Goal: Task Accomplishment & Management: Manage account settings

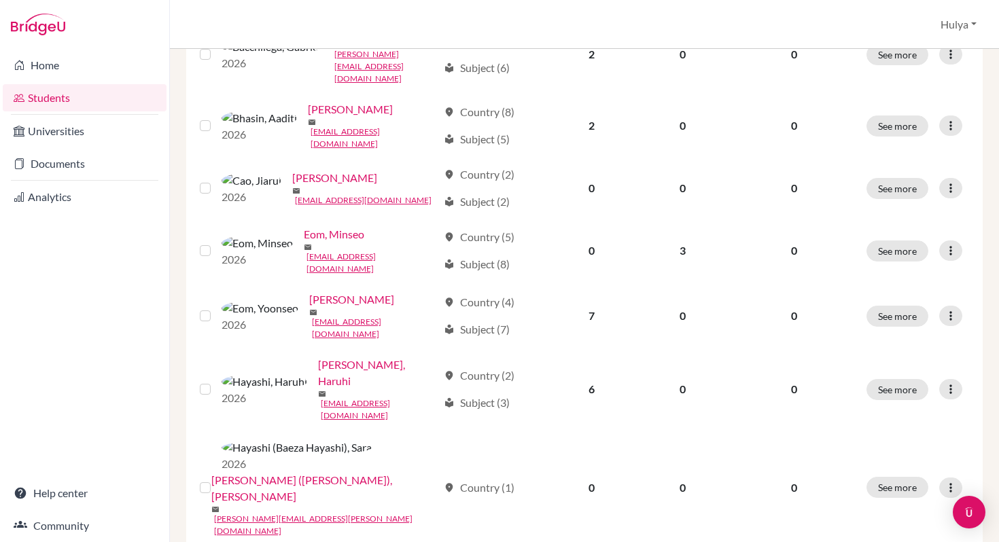
scroll to position [343, 0]
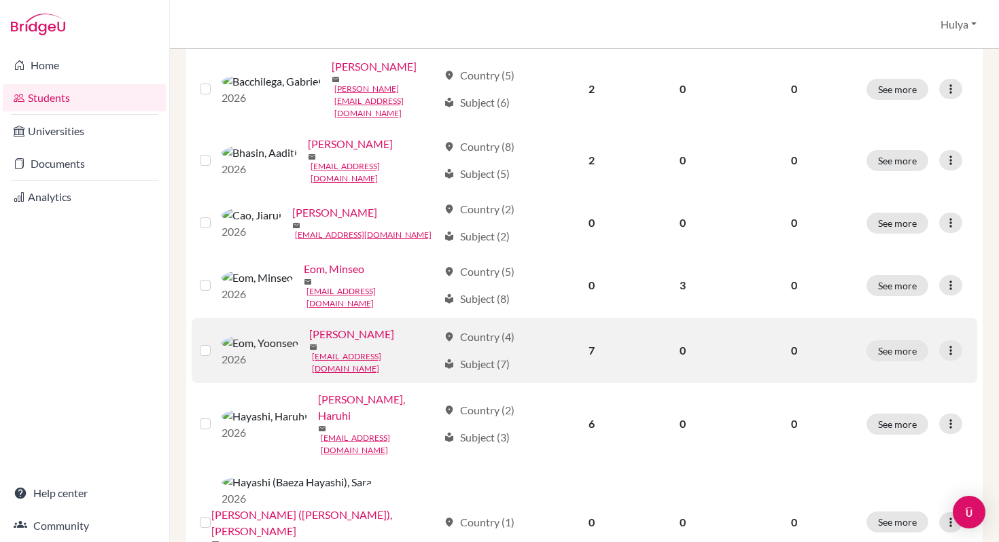
click at [317, 326] on link "Eom, Yoonseo" at bounding box center [351, 334] width 85 height 16
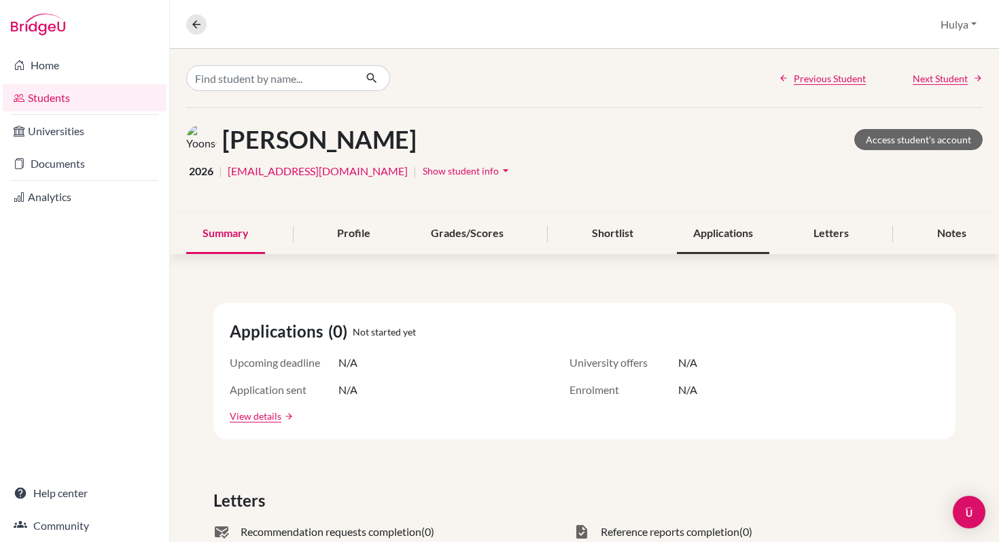
click at [726, 236] on div "Applications" at bounding box center [723, 234] width 92 height 40
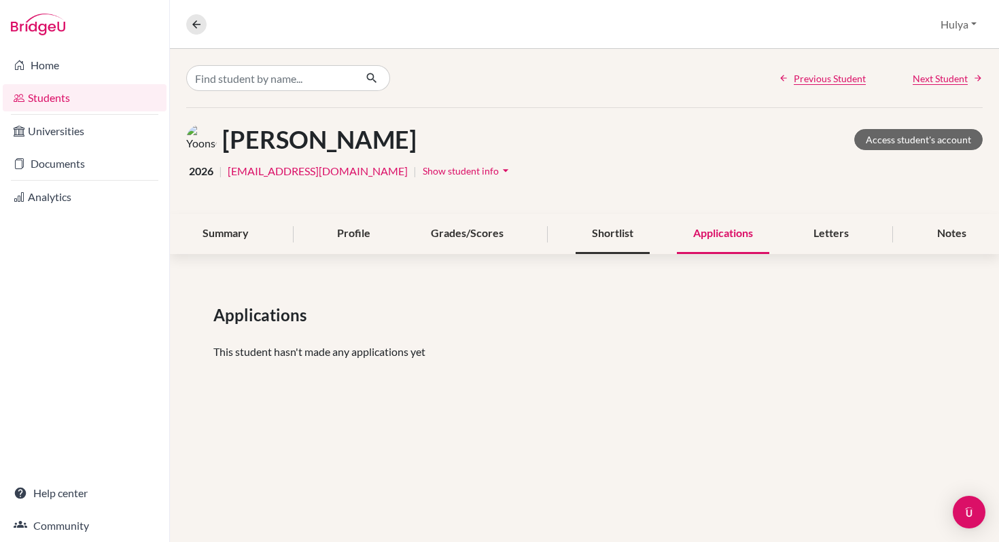
click at [606, 232] on div "Shortlist" at bounding box center [613, 234] width 74 height 40
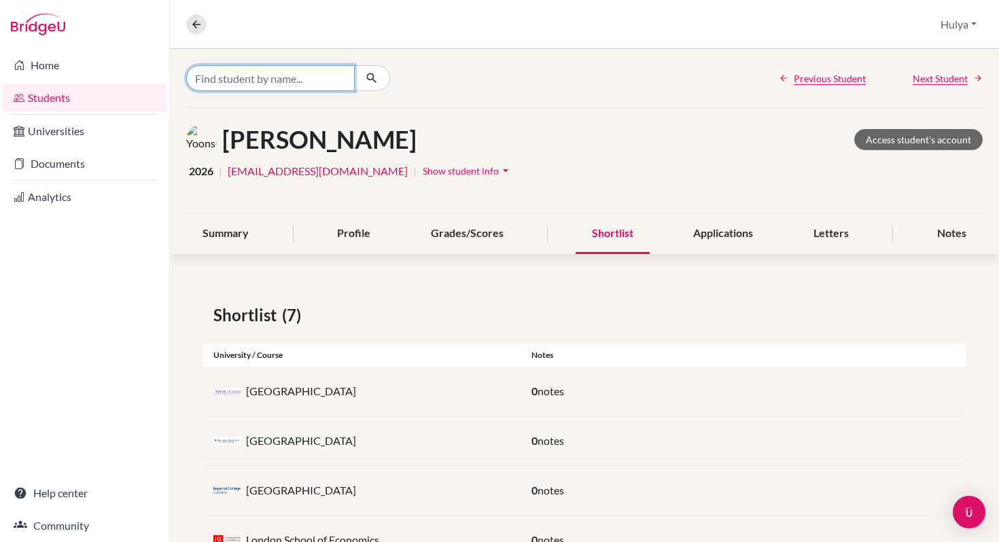
click at [243, 80] on input "Find student by name..." at bounding box center [270, 78] width 169 height 26
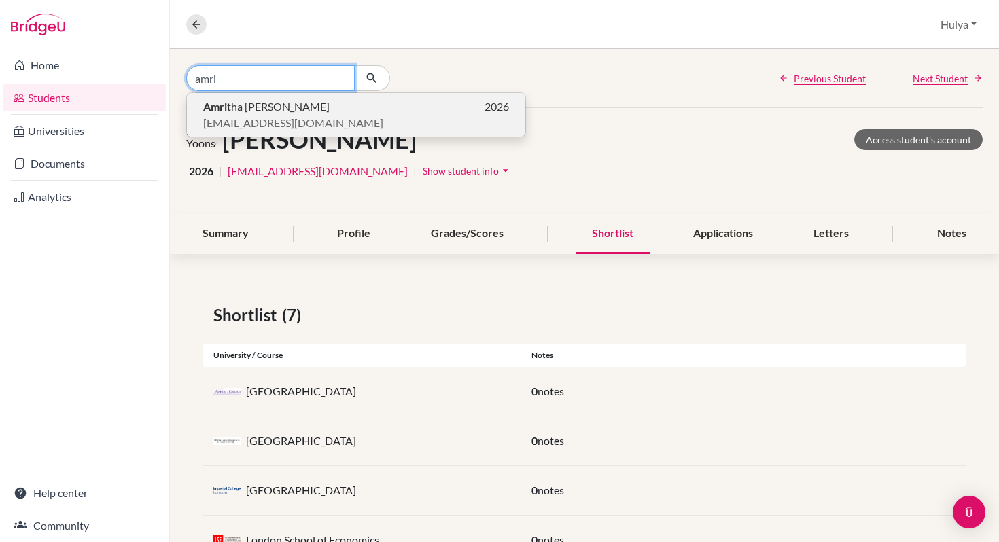
type input "amri"
click at [256, 103] on span "Amri tha Kamath" at bounding box center [266, 107] width 126 height 16
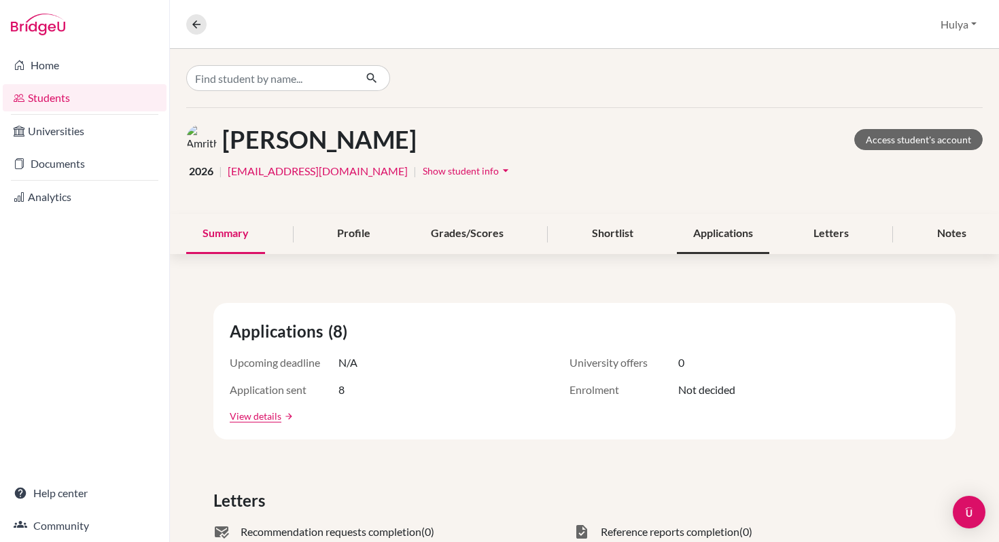
click at [699, 228] on div "Applications" at bounding box center [723, 234] width 92 height 40
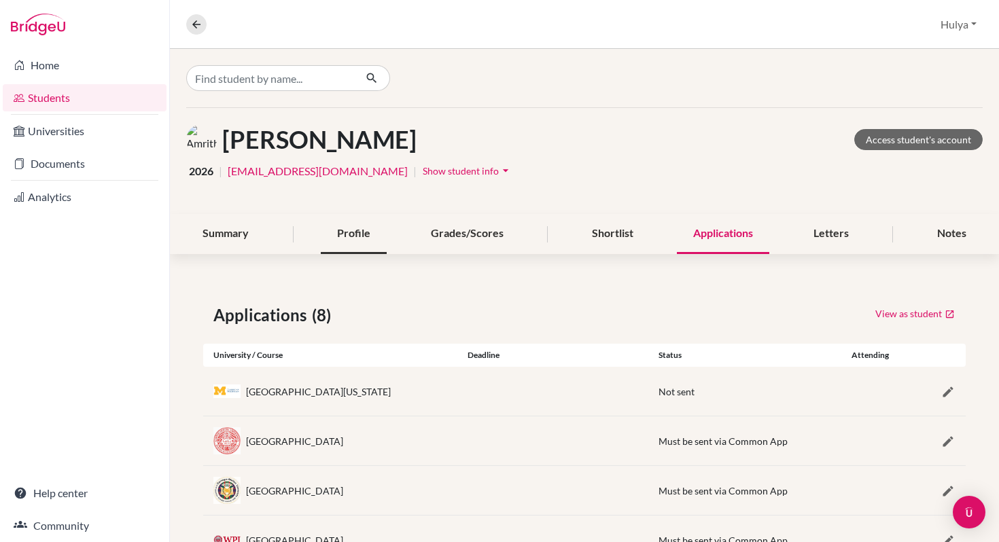
click at [378, 237] on div "Profile" at bounding box center [354, 234] width 66 height 40
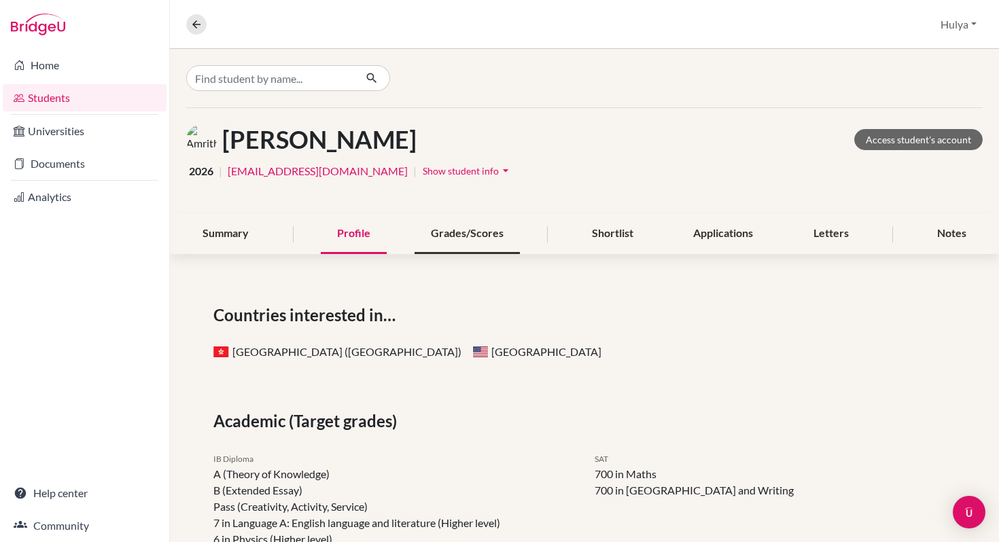
click at [461, 233] on div "Grades/Scores" at bounding box center [467, 234] width 105 height 40
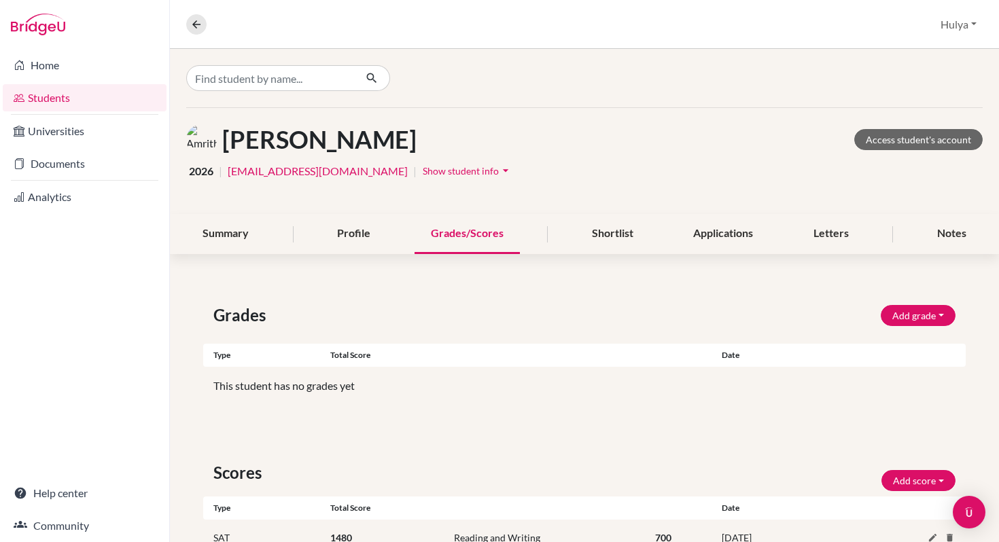
scroll to position [67, 0]
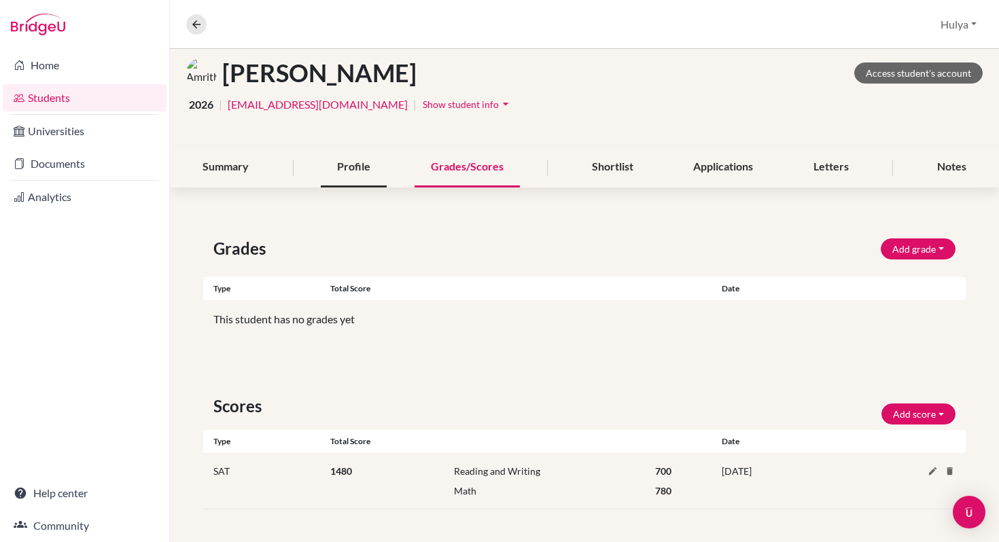
click at [343, 167] on div "Profile" at bounding box center [354, 168] width 66 height 40
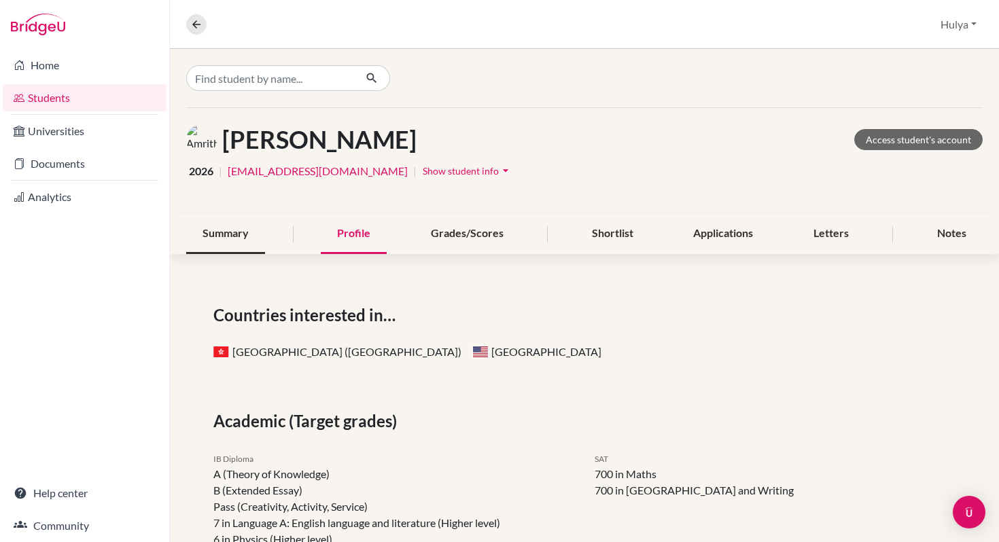
click at [242, 214] on div "Summary" at bounding box center [225, 234] width 79 height 40
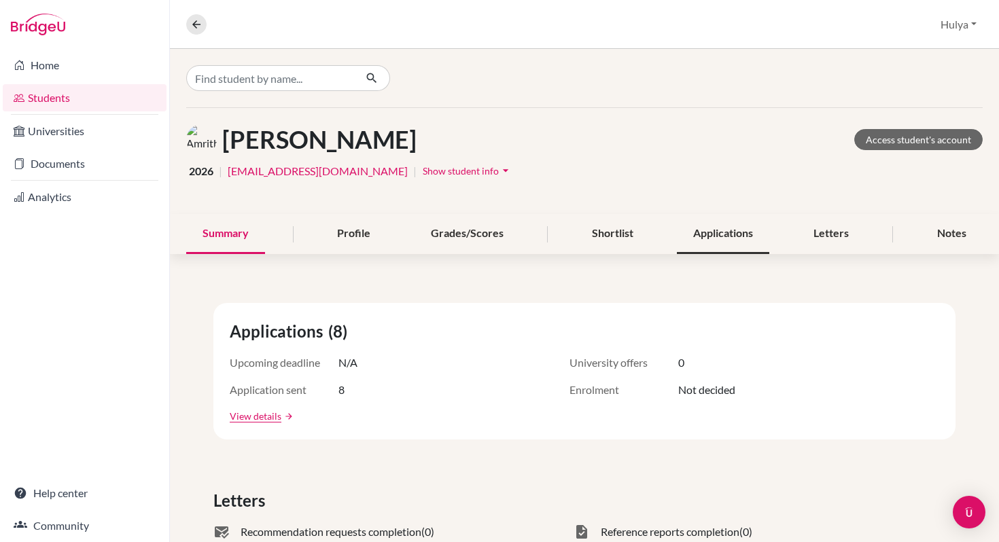
click at [738, 241] on div "Applications" at bounding box center [723, 234] width 92 height 40
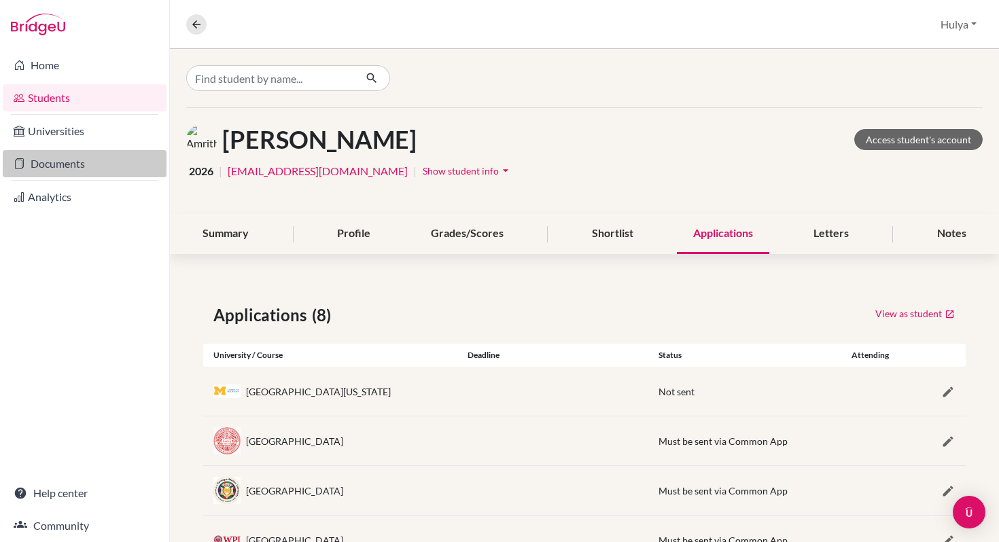
click at [53, 158] on link "Documents" at bounding box center [85, 163] width 164 height 27
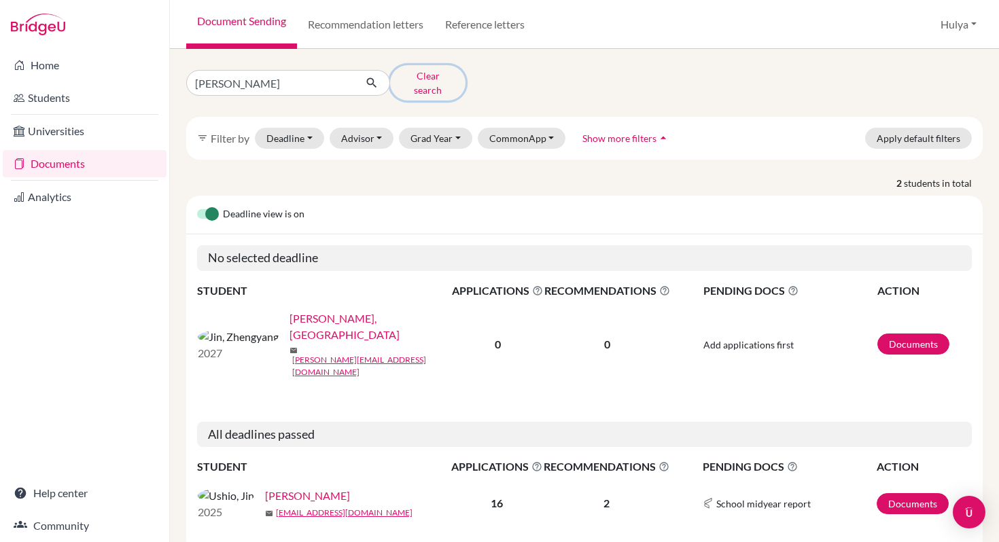
click at [420, 76] on button "Clear search" at bounding box center [427, 82] width 75 height 35
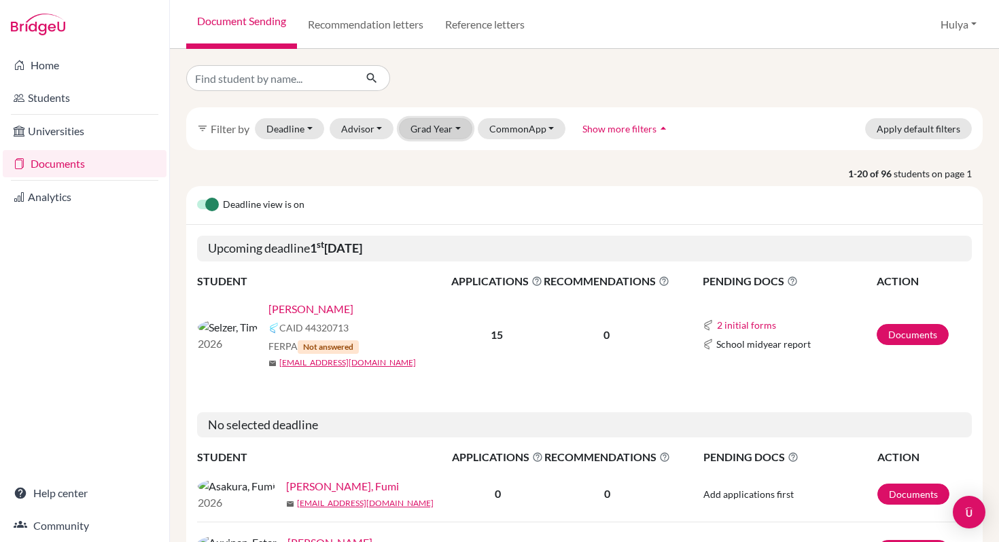
click at [419, 127] on button "Grad Year" at bounding box center [435, 128] width 73 height 21
click at [447, 200] on div "2026" at bounding box center [440, 201] width 48 height 16
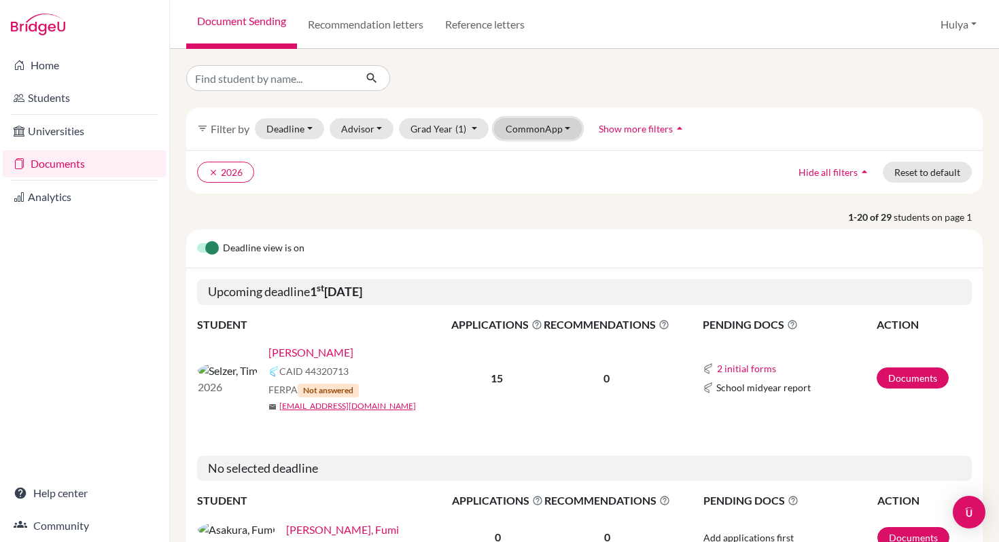
click at [533, 133] on button "CommonApp" at bounding box center [538, 128] width 88 height 21
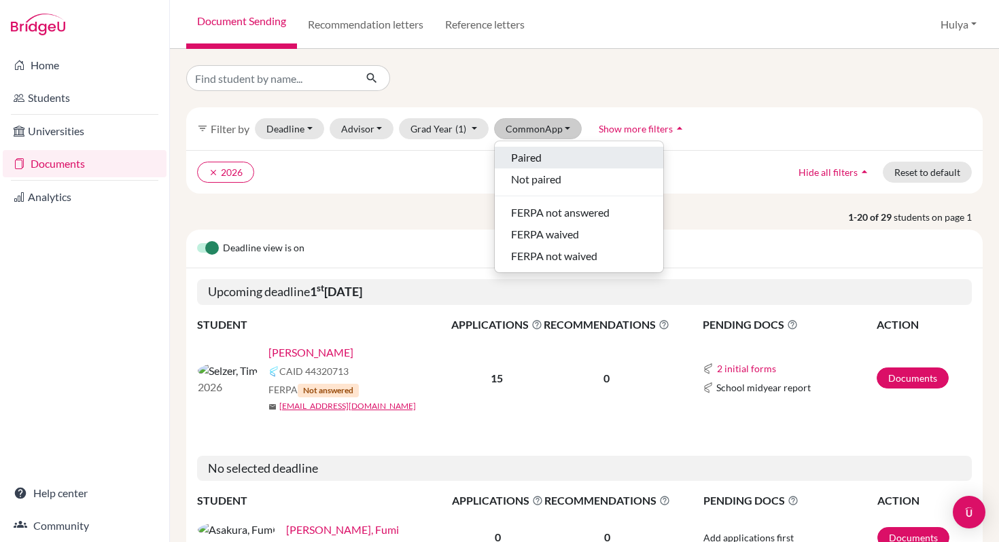
click at [536, 160] on span "Paired" at bounding box center [526, 158] width 31 height 16
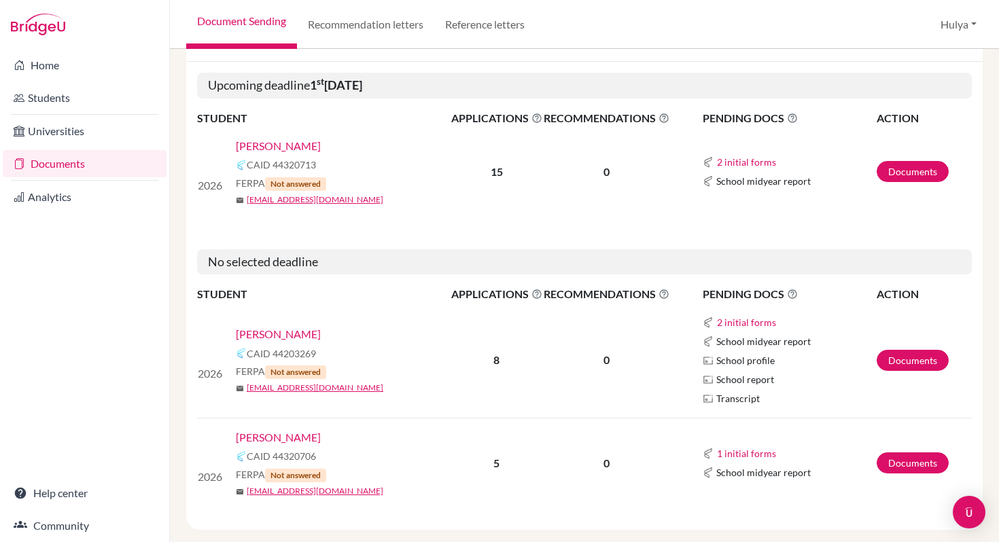
scroll to position [226, 0]
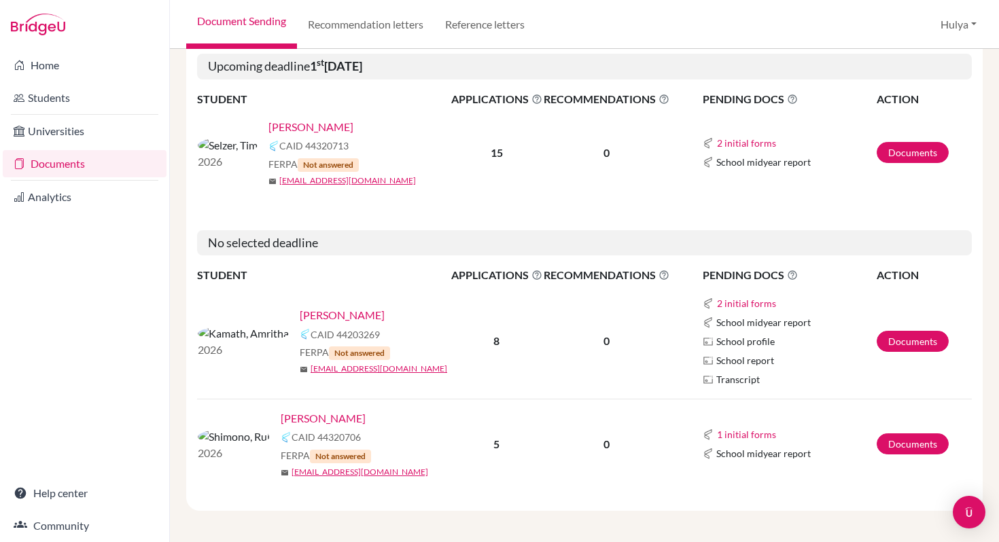
click at [472, 220] on div "No selected deadline" at bounding box center [584, 244] width 797 height 48
click at [498, 440] on b "5" at bounding box center [497, 444] width 6 height 13
click at [281, 414] on link "[PERSON_NAME]" at bounding box center [323, 419] width 85 height 16
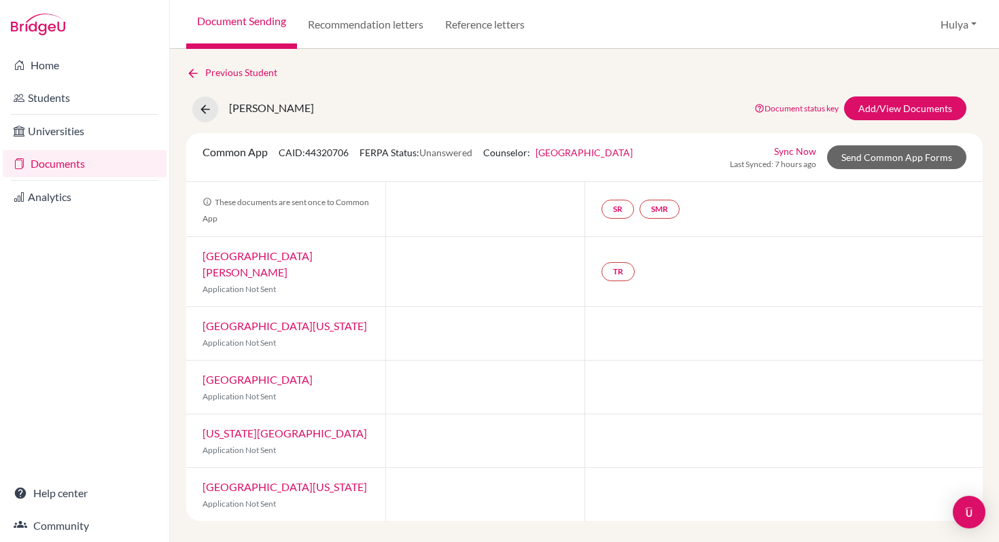
click at [799, 148] on link "Sync Now" at bounding box center [795, 151] width 42 height 14
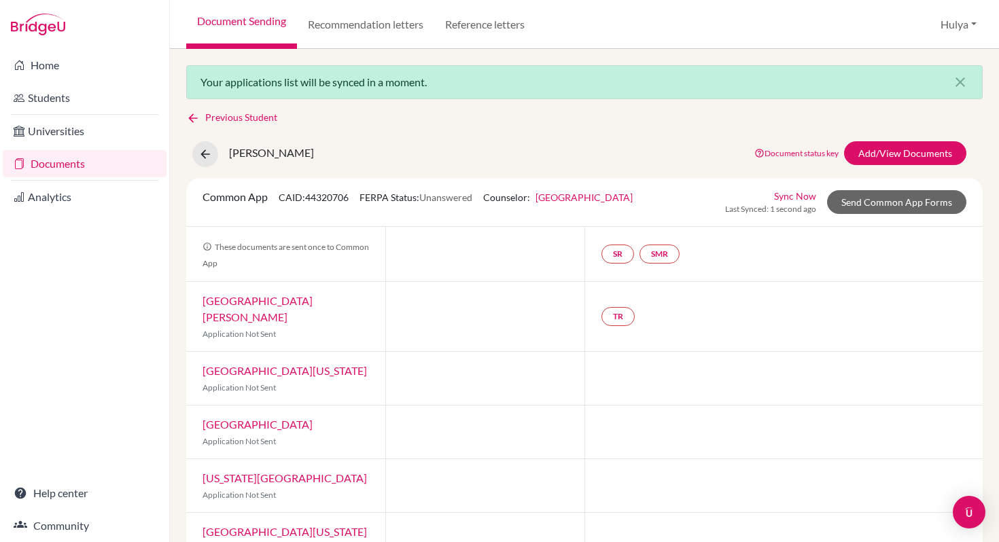
scroll to position [24, 0]
